Goal: Information Seeking & Learning: Learn about a topic

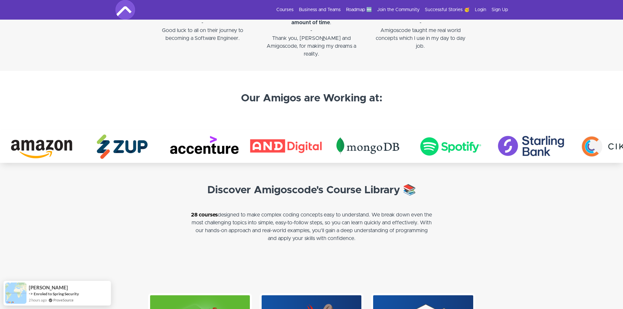
scroll to position [1138, 0]
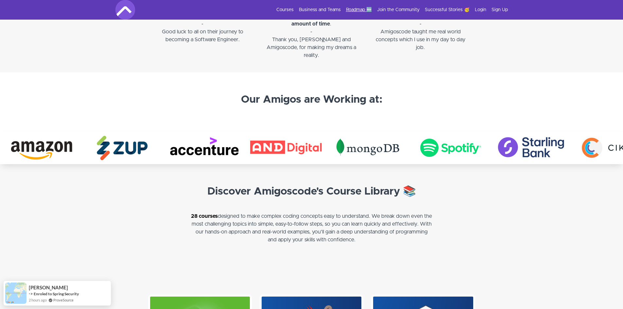
click at [361, 7] on link "Roadmap 🆕" at bounding box center [359, 10] width 26 height 7
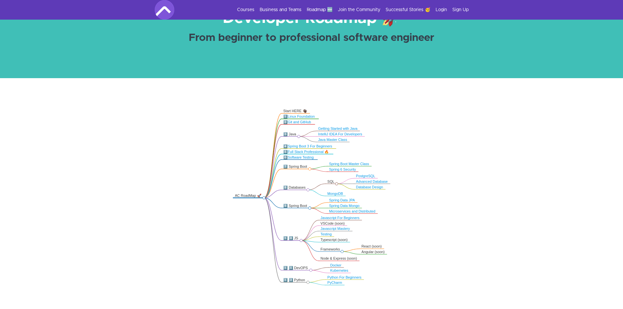
scroll to position [65, 0]
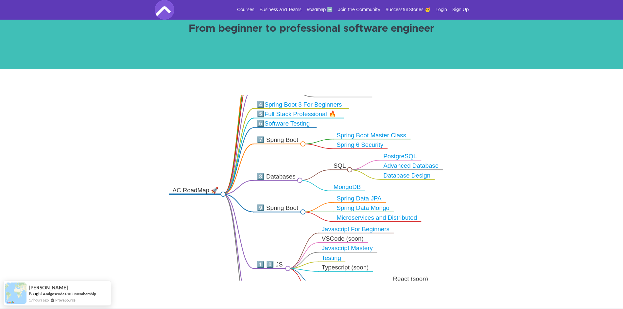
click at [151, 151] on icon ".markmap{font:300 16px/20px sans-serif}.markmap-link{fill:none}.markmap-node>ci…" at bounding box center [311, 187] width 623 height 185
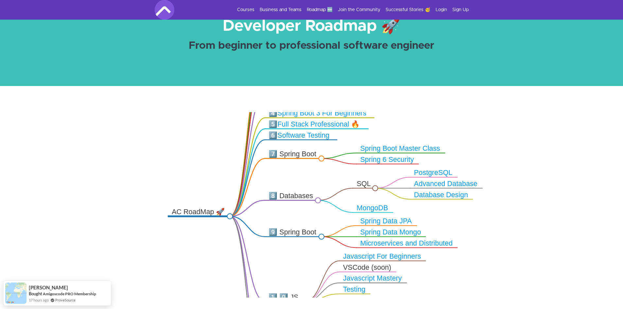
scroll to position [0, 0]
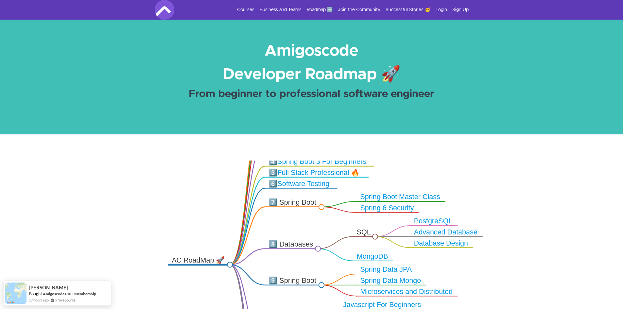
drag, startPoint x: 178, startPoint y: 160, endPoint x: 184, endPoint y: 104, distance: 56.6
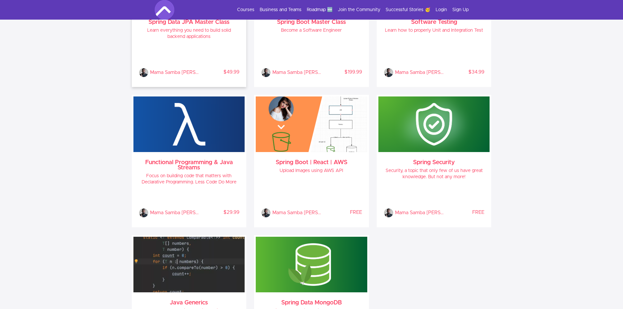
scroll to position [654, 0]
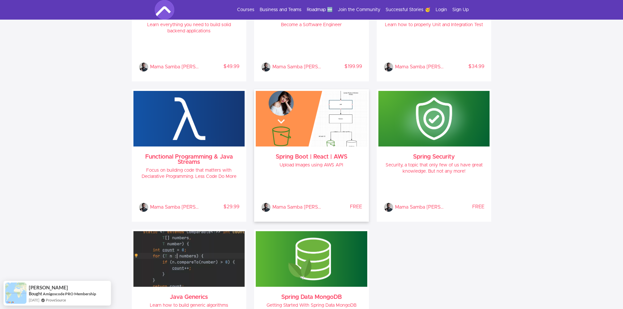
click at [343, 168] on h4 "Upload Images using AWS API" at bounding box center [311, 165] width 101 height 6
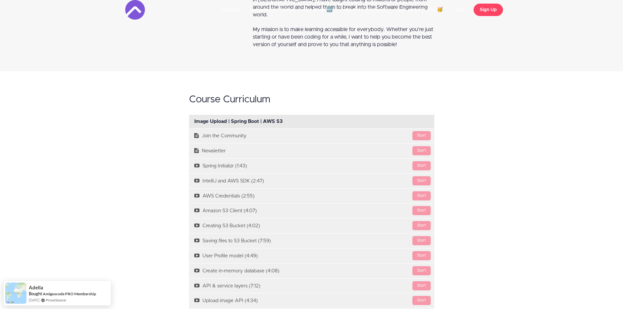
scroll to position [425, 0]
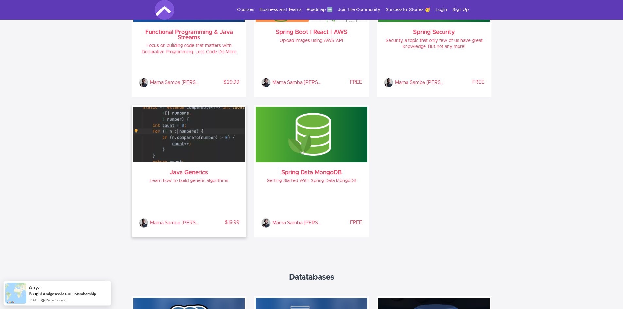
scroll to position [785, 0]
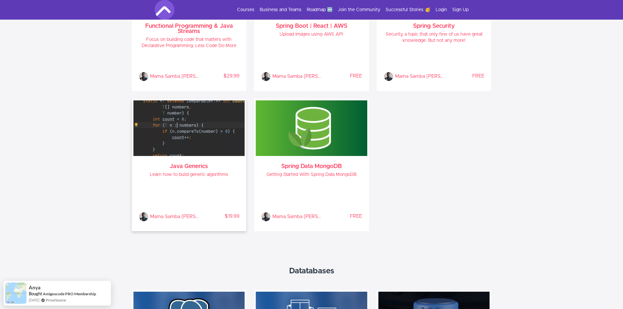
click at [163, 175] on h4 "Learn how to build generic algorithms" at bounding box center [189, 175] width 101 height 6
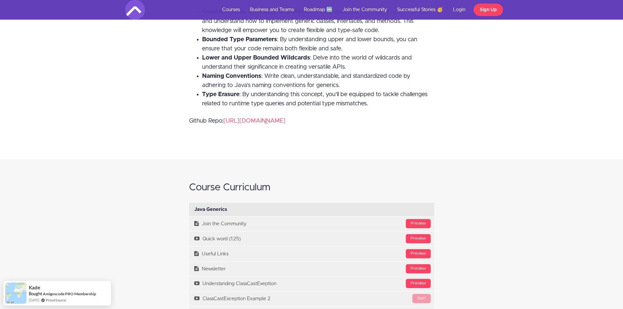
scroll to position [687, 0]
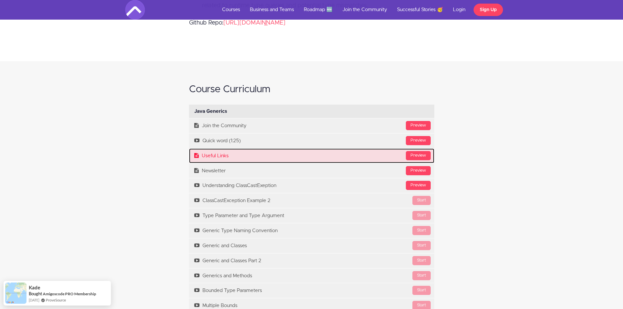
click at [241, 159] on link "Preview Useful Links" at bounding box center [311, 156] width 245 height 15
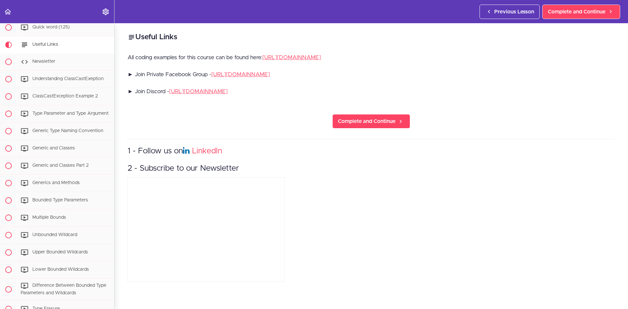
scroll to position [68, 0]
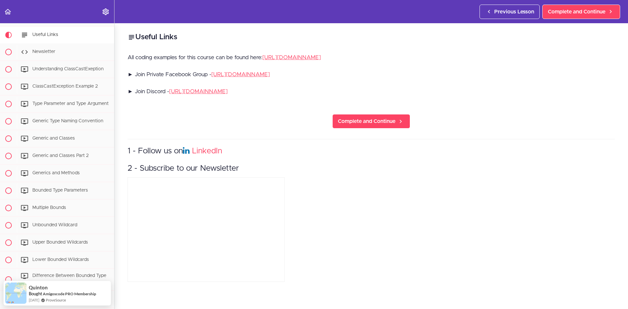
click at [402, 150] on h3 "1 - Follow us on LinkedIn" at bounding box center [371, 151] width 487 height 11
click at [74, 175] on span "Generics and Methods" at bounding box center [55, 173] width 47 height 5
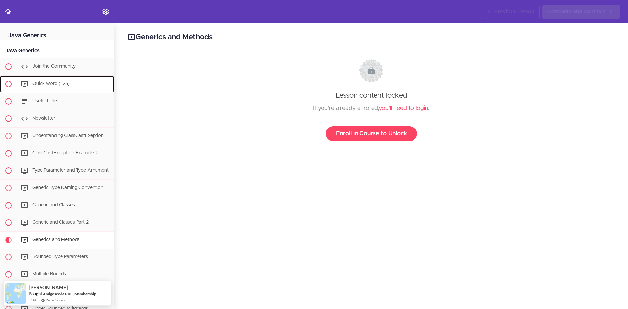
click at [55, 83] on span "Quick word (1:25)" at bounding box center [50, 83] width 37 height 5
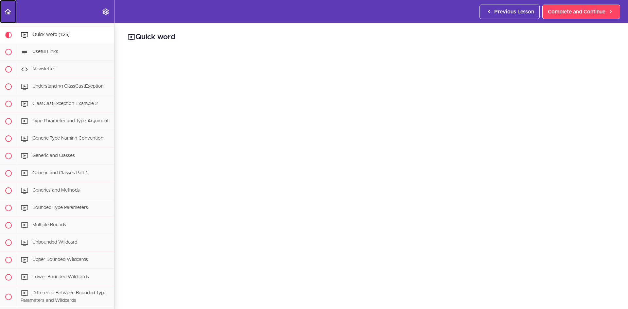
click at [11, 8] on icon "Back to course curriculum" at bounding box center [8, 12] width 8 height 8
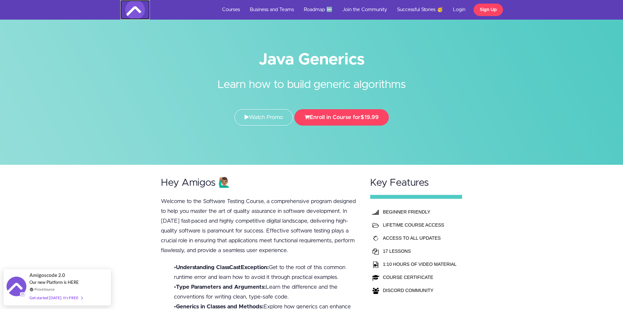
click at [121, 4] on link at bounding box center [134, 10] width 29 height 20
click at [129, 8] on img at bounding box center [135, 10] width 20 height 20
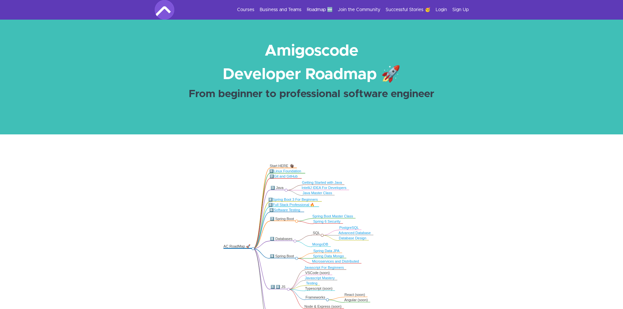
scroll to position [1025, 0]
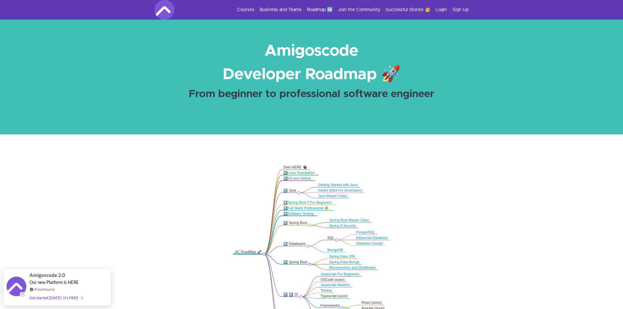
click at [362, 4] on div "Courses Business and Teams Roadmap 🆕 Join the Community Successful Stories 🥳 Lo…" at bounding box center [312, 10] width 314 height 20
click at [358, 9] on link "Join the Community" at bounding box center [359, 10] width 43 height 7
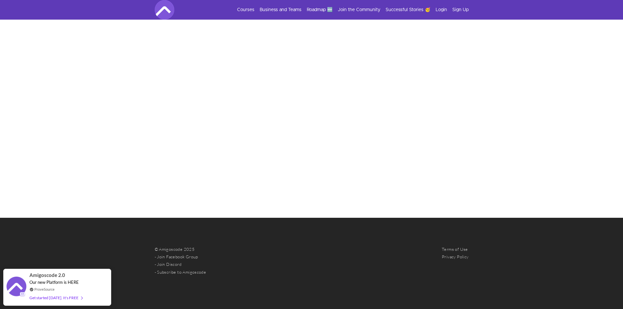
scroll to position [281, 0]
